Goal: Information Seeking & Learning: Learn about a topic

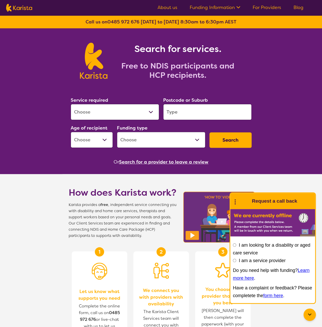
click at [113, 110] on select "Allied Health Assistant Assessment ([MEDICAL_DATA] or [MEDICAL_DATA]) Behaviour…" at bounding box center [115, 112] width 88 height 16
select select "NDIS Plan management"
click at [71, 104] on select "Allied Health Assistant Assessment ([MEDICAL_DATA] or [MEDICAL_DATA]) Behaviour…" at bounding box center [115, 112] width 88 height 16
select select "NDIS"
click at [182, 110] on input "search" at bounding box center [207, 112] width 88 height 16
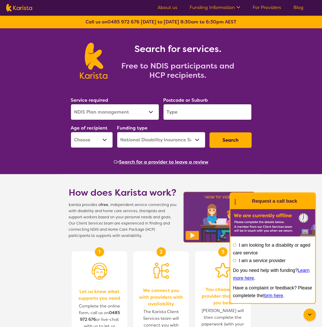
type input "4120"
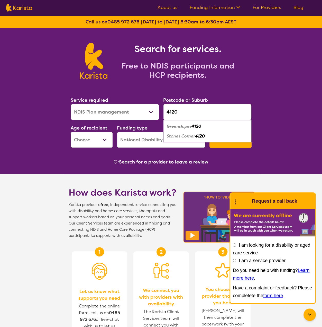
click at [105, 124] on div "Age of recipient Early Childhood - 0 to 9 Child - 10 to 11 Adolescent - 12 to 1…" at bounding box center [92, 136] width 42 height 24
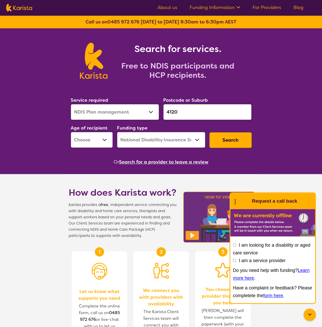
drag, startPoint x: 225, startPoint y: 143, endPoint x: 144, endPoint y: 139, distance: 81.1
click at [224, 142] on button "Search" at bounding box center [231, 139] width 42 height 15
click at [107, 140] on select "Early Childhood - 0 to 9 Child - 10 to 11 Adolescent - 12 to 17 Adult - 18 to 6…" at bounding box center [92, 140] width 42 height 16
select select "AS"
click at [71, 132] on select "Early Childhood - 0 to 9 Child - 10 to 11 Adolescent - 12 to 17 Adult - 18 to 6…" at bounding box center [92, 140] width 42 height 16
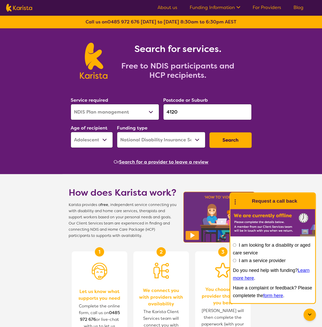
click at [150, 144] on select "Home Care Package (HCP) National Disability Insurance Scheme (NDIS) I don't know" at bounding box center [161, 140] width 88 height 16
click at [117, 132] on select "Home Care Package (HCP) National Disability Insurance Scheme (NDIS) I don't know" at bounding box center [161, 140] width 88 height 16
click at [231, 134] on button "Search" at bounding box center [231, 139] width 42 height 15
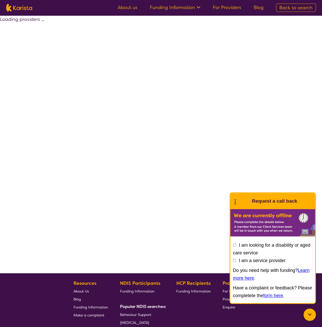
select select "by_score"
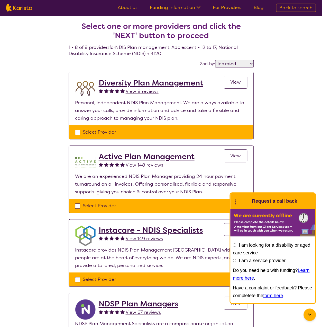
click at [184, 10] on link "Funding Information" at bounding box center [175, 7] width 51 height 6
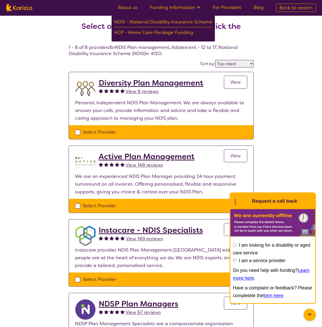
drag, startPoint x: 2, startPoint y: 43, endPoint x: 9, endPoint y: 25, distance: 19.2
click at [224, 8] on link "For Providers" at bounding box center [227, 7] width 29 height 6
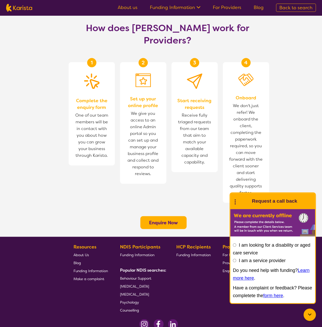
scroll to position [294, 0]
